Goal: Task Accomplishment & Management: Use online tool/utility

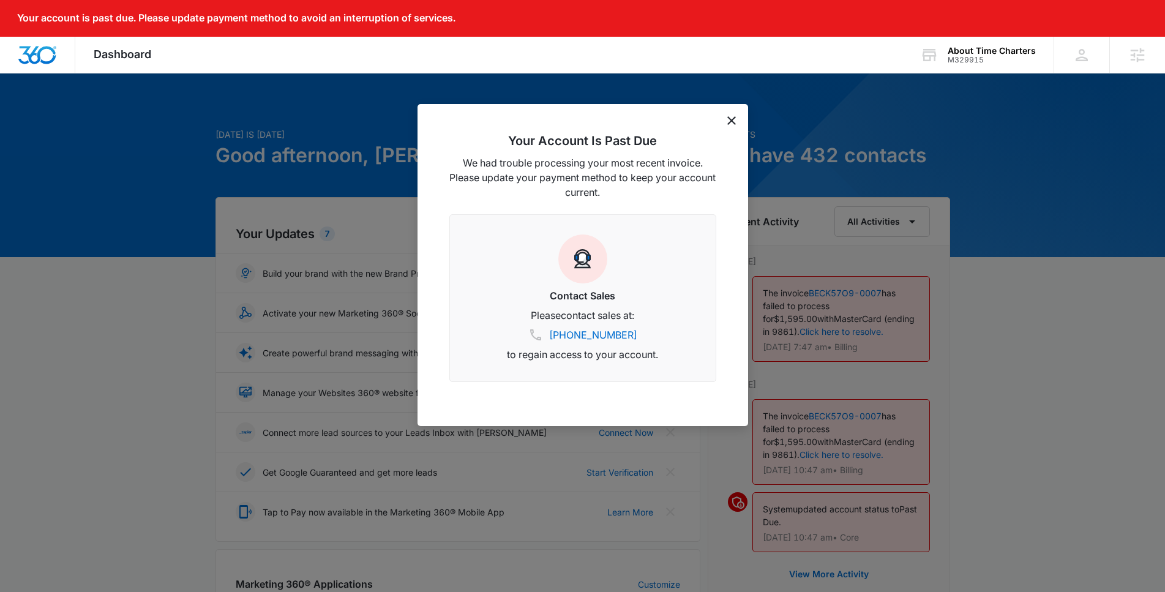
click at [735, 125] on div "Your Account Is Past Due We had trouble processing your most recent invoice. Pl…" at bounding box center [583, 265] width 331 height 322
click at [733, 122] on icon "dismiss this dialog" at bounding box center [731, 120] width 9 height 9
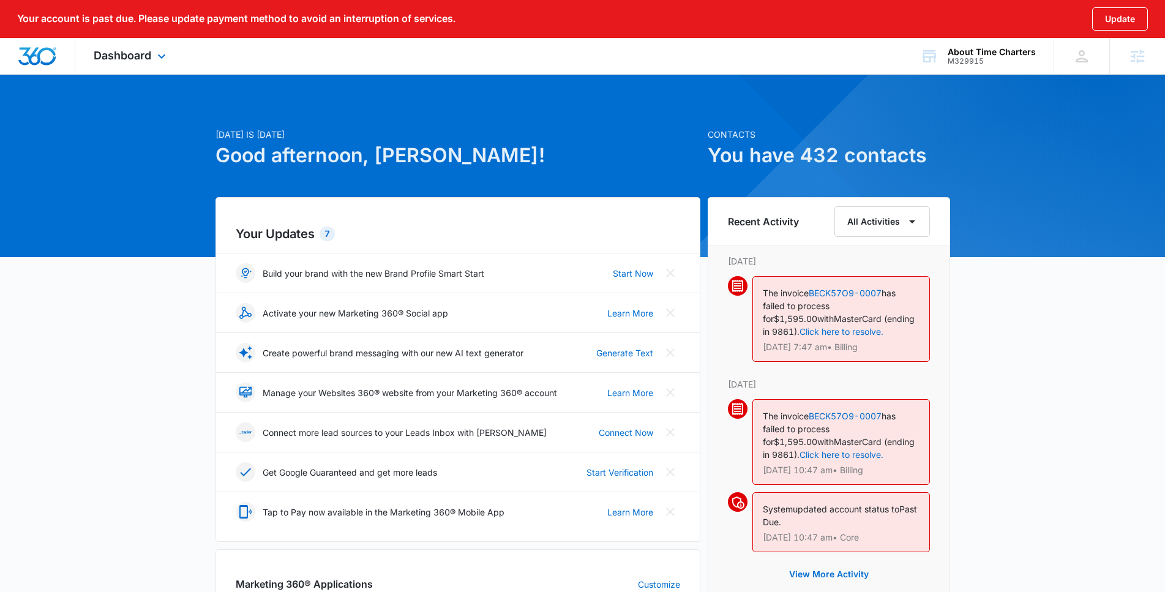
drag, startPoint x: 115, startPoint y: 50, endPoint x: 124, endPoint y: 66, distance: 18.4
click at [115, 50] on span "Dashboard" at bounding box center [123, 55] width 58 height 13
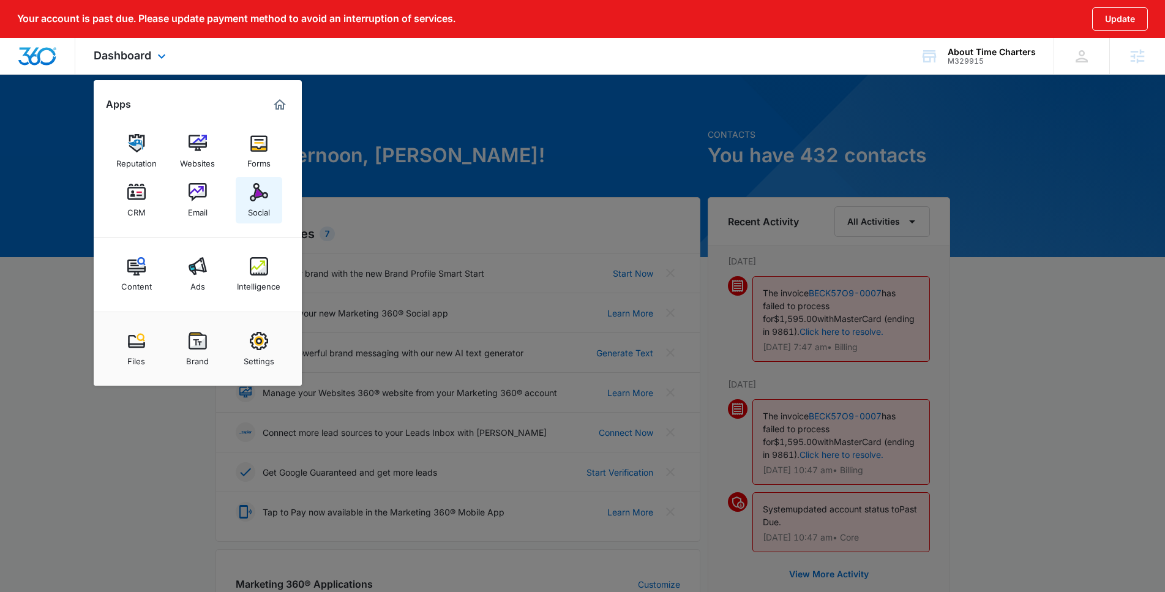
click at [259, 208] on div "Social" at bounding box center [259, 209] width 22 height 16
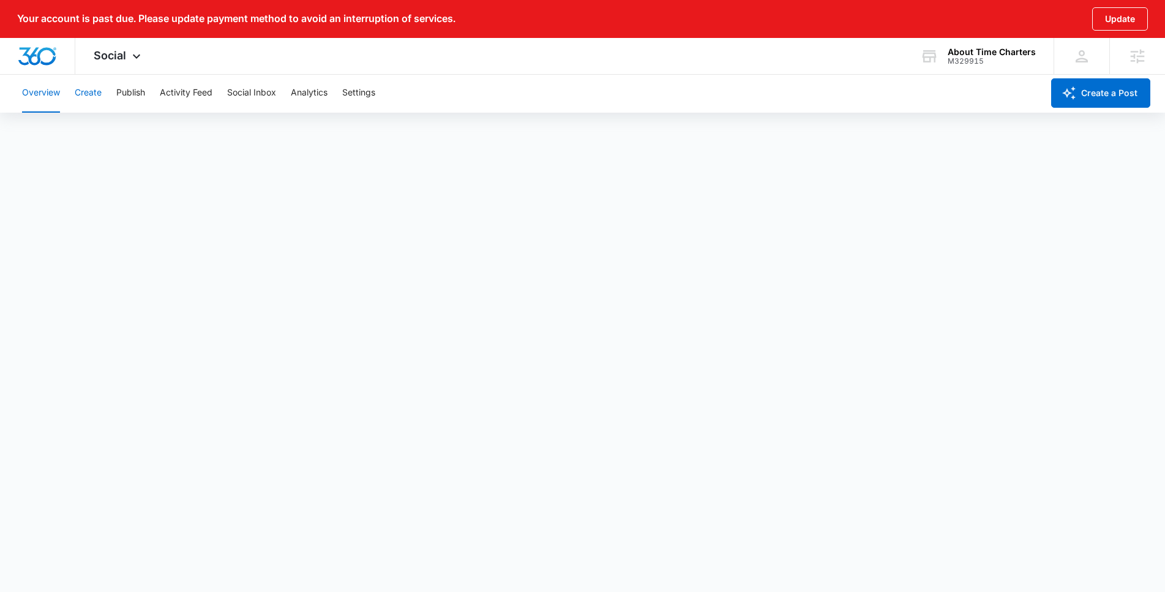
click at [94, 92] on button "Create" at bounding box center [88, 92] width 27 height 39
click at [143, 90] on button "Publish" at bounding box center [130, 92] width 29 height 39
click at [94, 124] on button "Schedules" at bounding box center [94, 130] width 42 height 34
click at [32, 135] on button "Calendar" at bounding box center [40, 130] width 36 height 34
